Goal: Find specific page/section: Find specific page/section

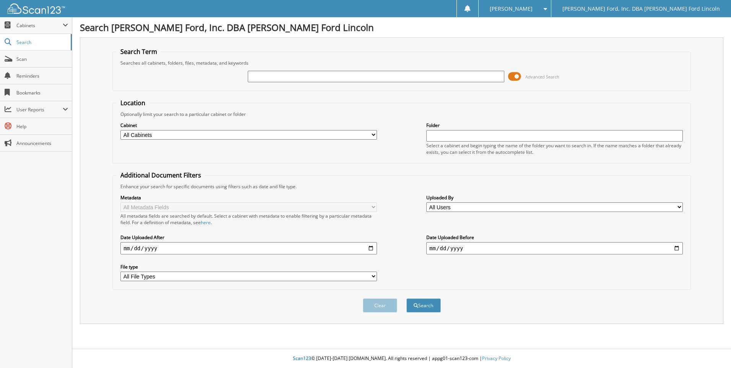
click at [262, 76] on input "text" at bounding box center [376, 76] width 256 height 11
type input "250831mlms"
click at [406, 298] on button "Search" at bounding box center [423, 305] width 34 height 14
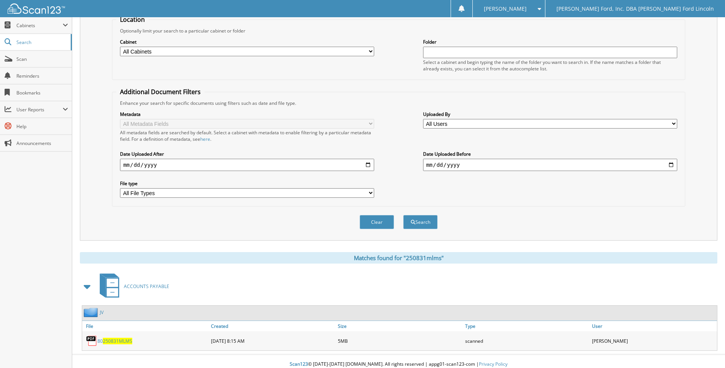
scroll to position [89, 0]
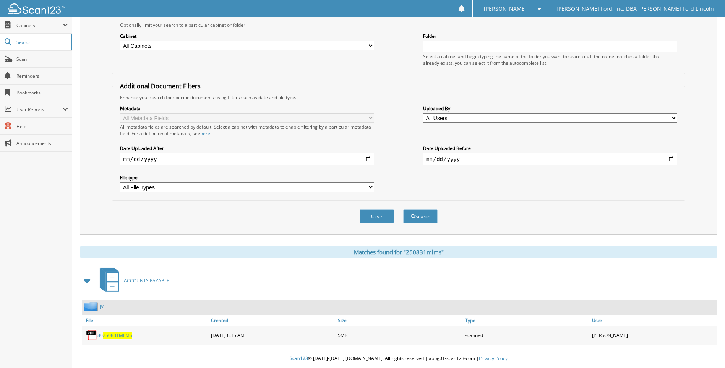
click at [128, 335] on span "250831MLMS" at bounding box center [117, 335] width 29 height 6
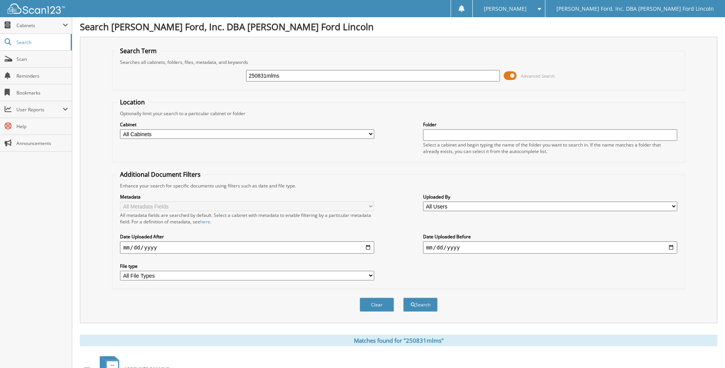
scroll to position [0, 0]
click at [293, 78] on input "250831mlms" at bounding box center [373, 76] width 254 height 11
type input "250831mlmm"
click at [403, 298] on button "Search" at bounding box center [420, 305] width 34 height 14
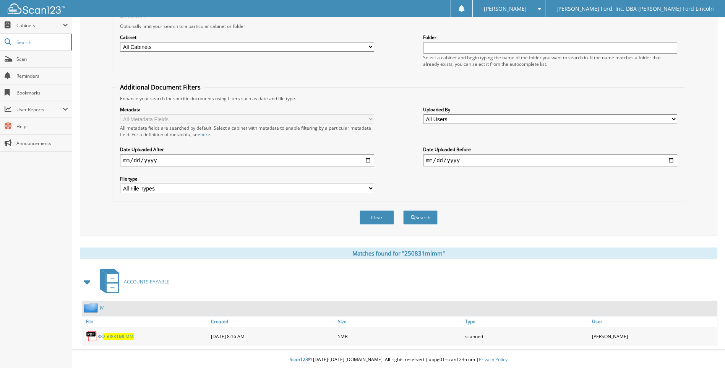
scroll to position [89, 0]
click at [112, 336] on span "250831MLMM" at bounding box center [118, 335] width 31 height 6
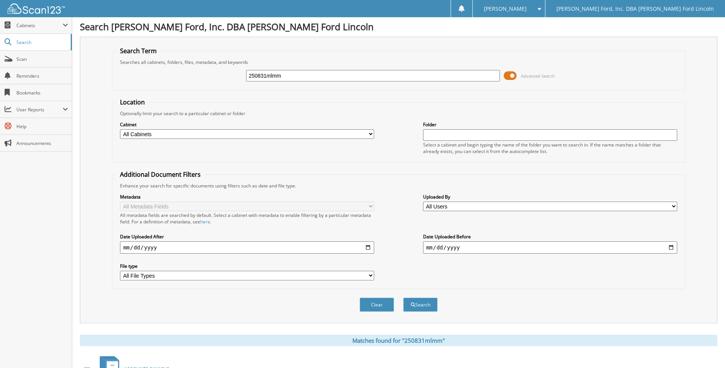
scroll to position [0, 0]
click at [289, 76] on input "250831mlmm" at bounding box center [373, 76] width 254 height 11
type input "250831mlms"
click at [403, 298] on button "Search" at bounding box center [420, 305] width 34 height 14
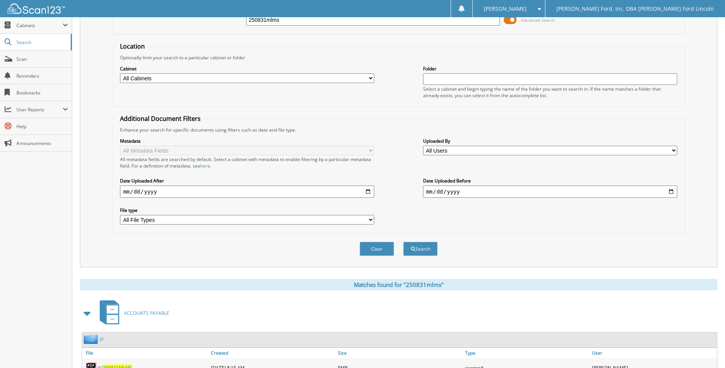
scroll to position [89, 0]
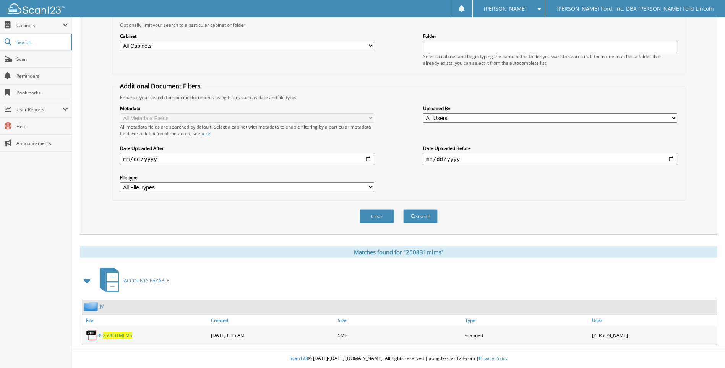
click at [121, 334] on span "250831MLMS" at bounding box center [117, 335] width 29 height 6
